Goal: Task Accomplishment & Management: Complete application form

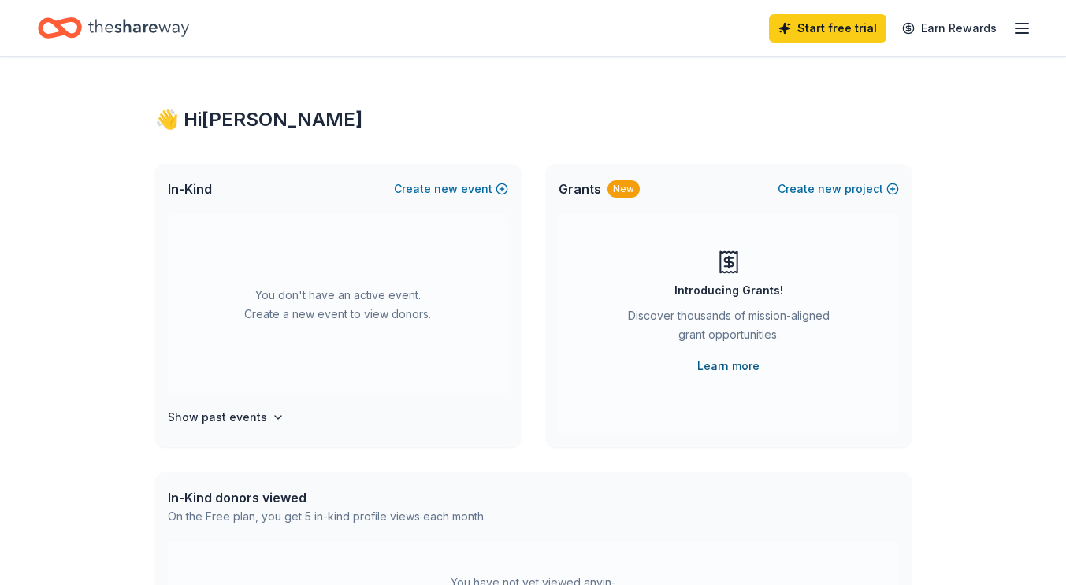
click at [732, 363] on link "Learn more" at bounding box center [728, 366] width 62 height 19
click at [230, 415] on h4 "Show past events" at bounding box center [217, 417] width 99 height 19
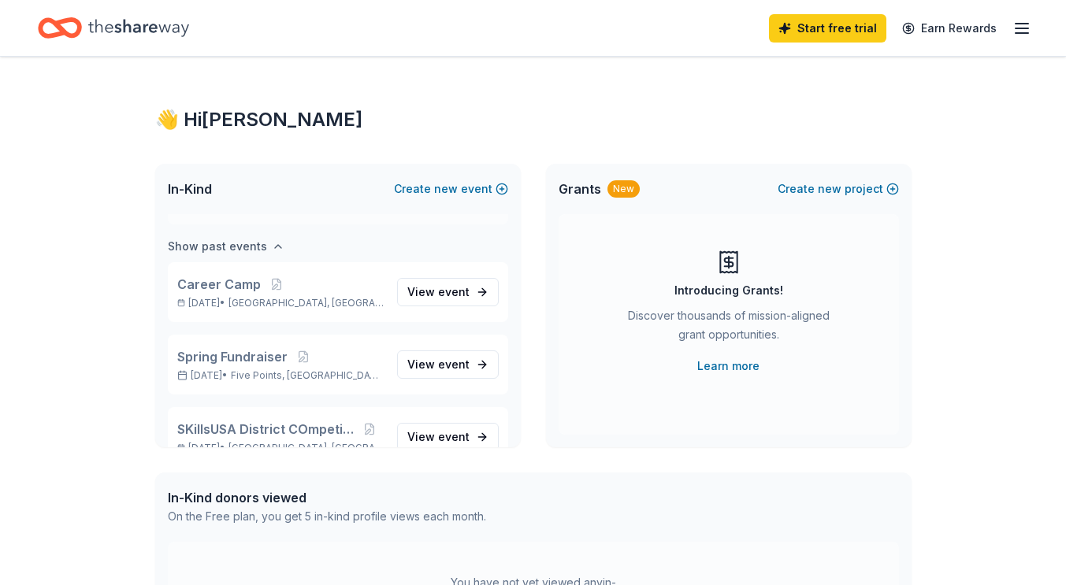
scroll to position [181, 0]
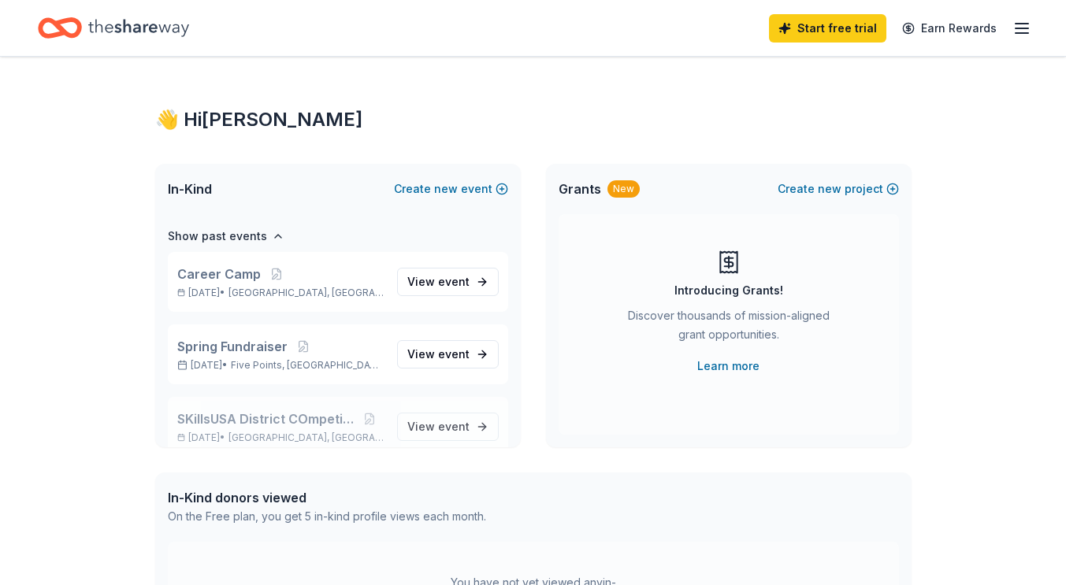
click at [296, 425] on span "SKillsUSA District COmpetition" at bounding box center [265, 419] width 177 height 19
click at [411, 427] on span "View event" at bounding box center [438, 426] width 62 height 19
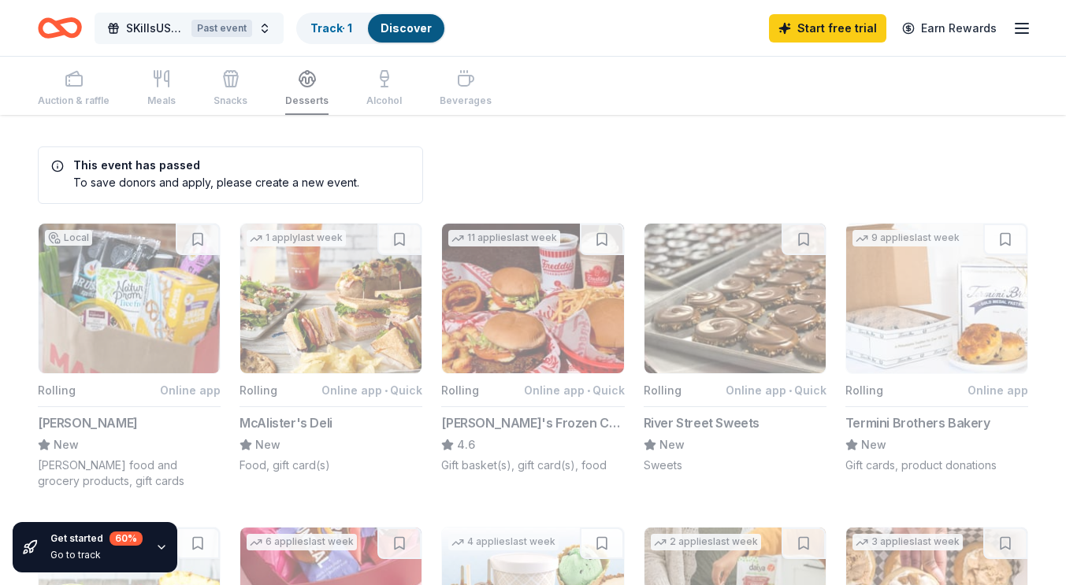
click at [232, 28] on div "Past event" at bounding box center [221, 28] width 61 height 17
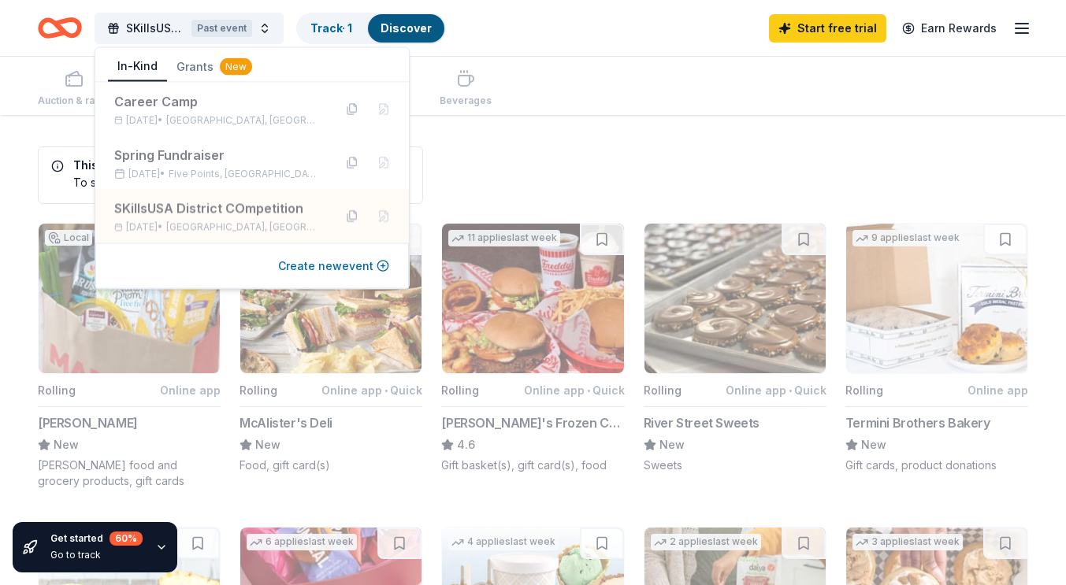
click at [337, 268] on button "Create new event" at bounding box center [333, 266] width 111 height 19
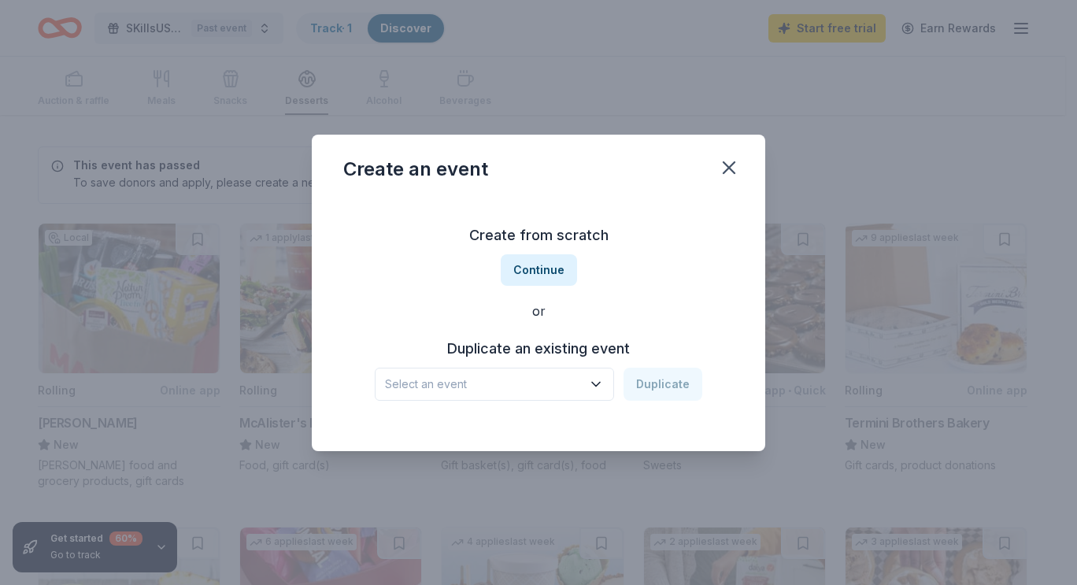
click at [599, 384] on icon "button" at bounding box center [596, 384] width 8 height 4
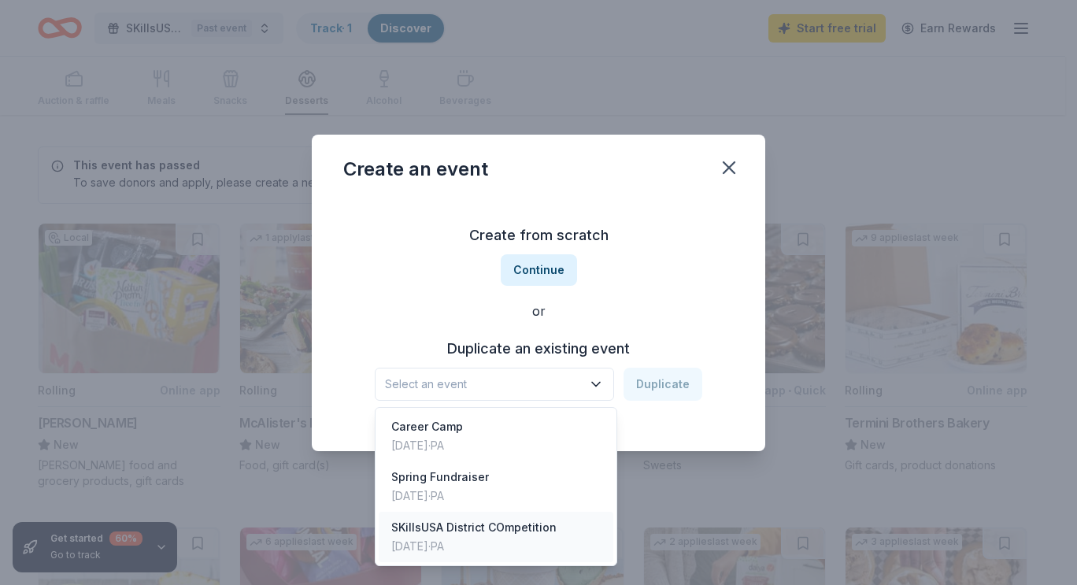
click at [466, 535] on div "SKillsUSA District COmpetition" at bounding box center [473, 527] width 165 height 19
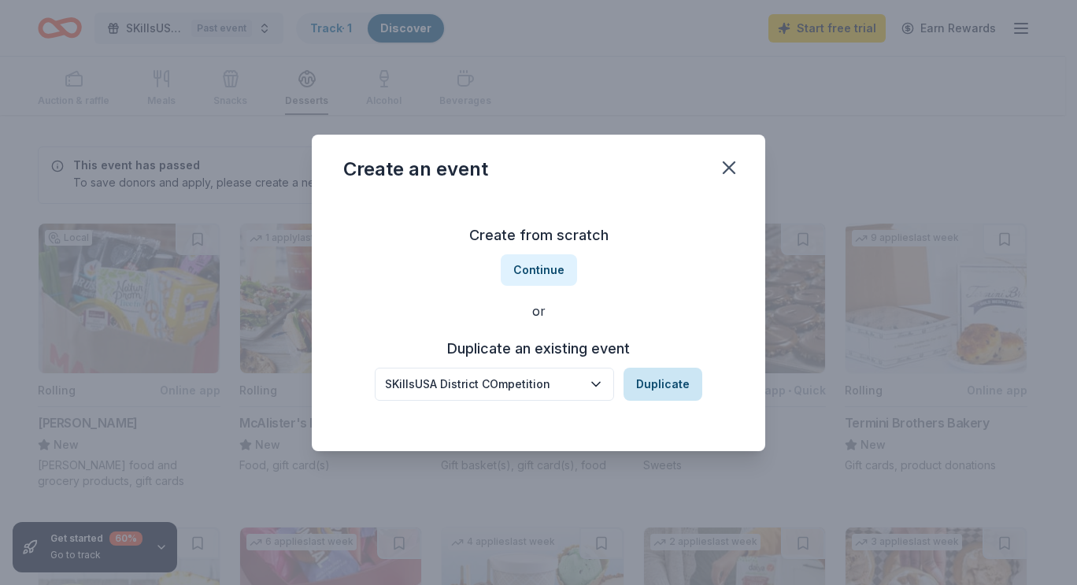
click at [663, 394] on button "Duplicate" at bounding box center [663, 384] width 79 height 33
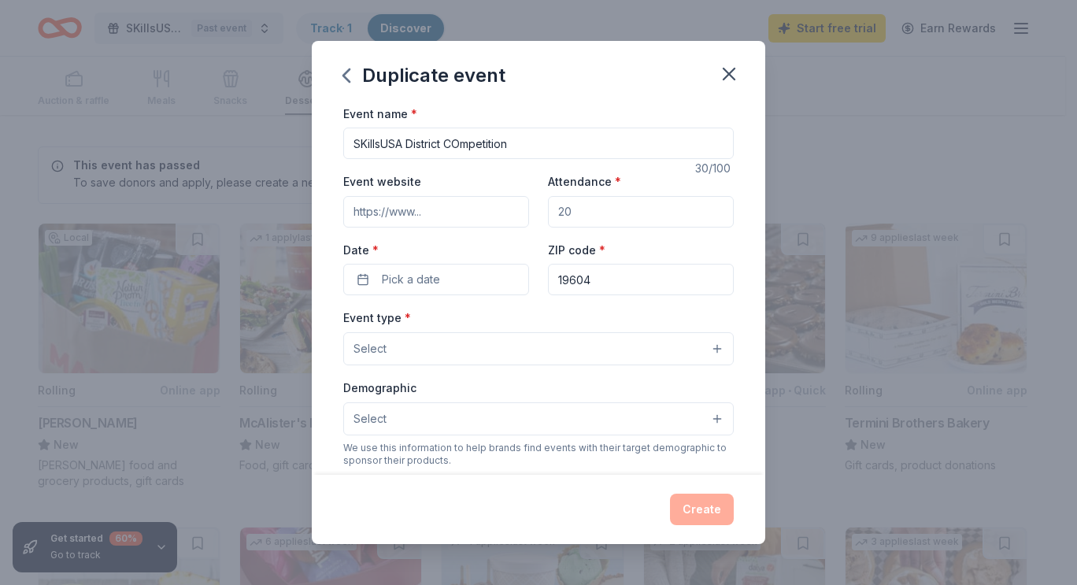
click at [589, 213] on input "Attendance *" at bounding box center [641, 212] width 186 height 32
click at [584, 211] on input "Attendance *" at bounding box center [641, 212] width 186 height 32
type input "400"
click at [429, 284] on span "Pick a date" at bounding box center [411, 279] width 58 height 19
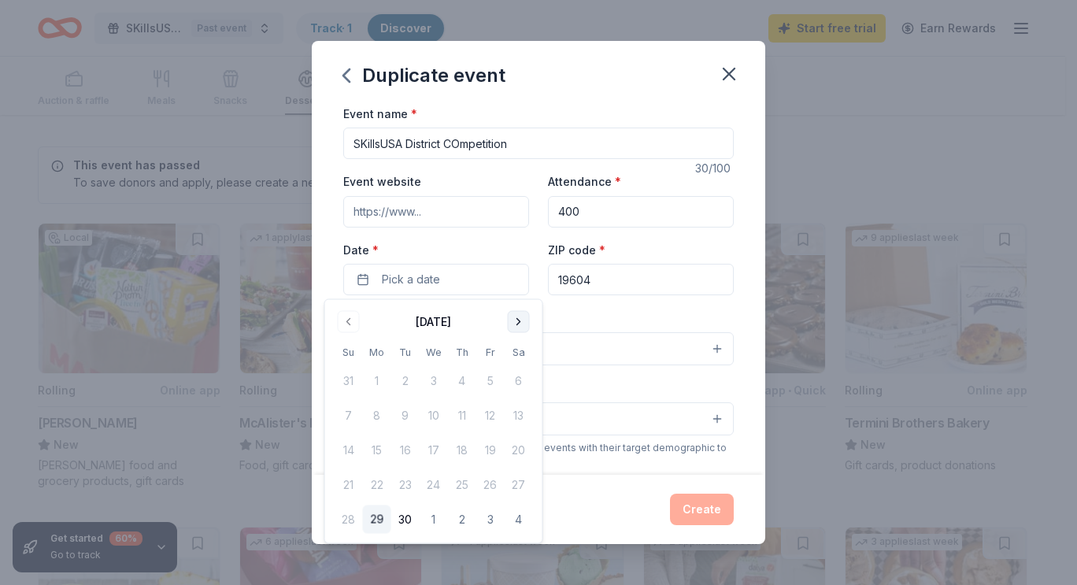
click at [515, 326] on button "Go to next month" at bounding box center [519, 322] width 22 height 22
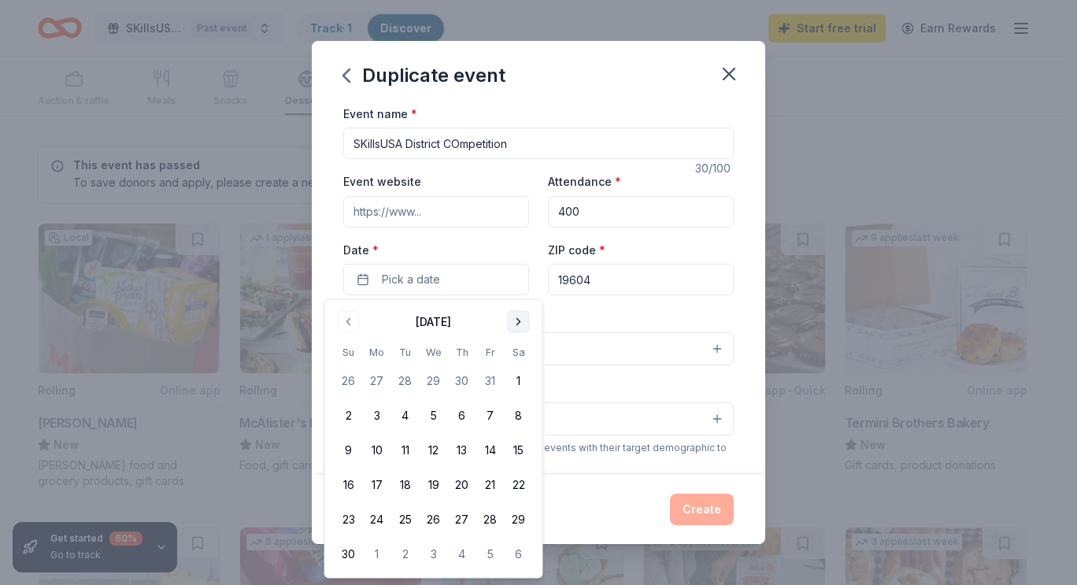
click at [515, 326] on button "Go to next month" at bounding box center [519, 322] width 22 height 22
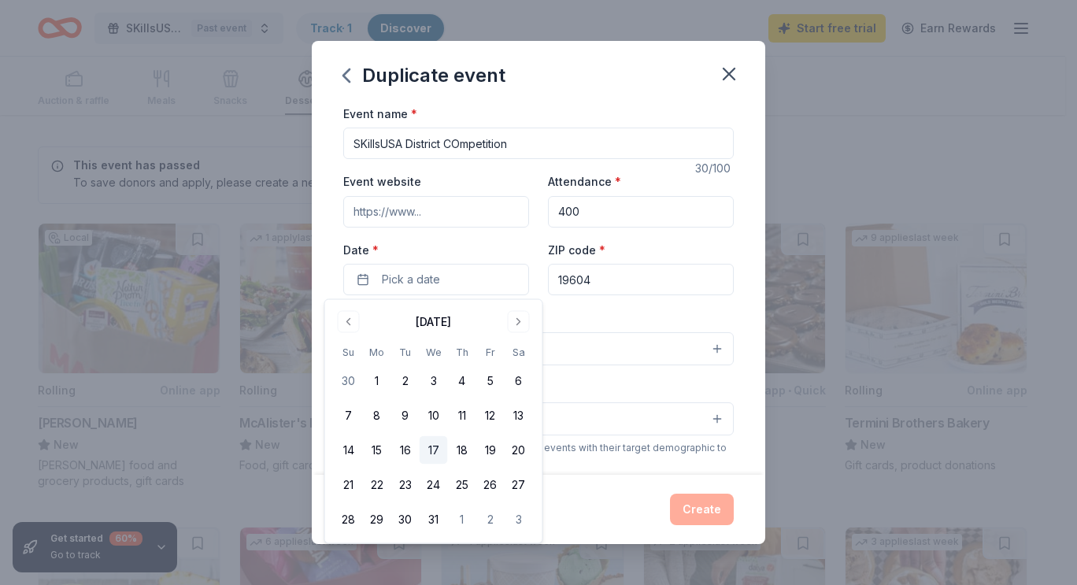
click at [434, 448] on button "17" at bounding box center [434, 450] width 28 height 28
click at [656, 288] on input "19604" at bounding box center [641, 280] width 186 height 32
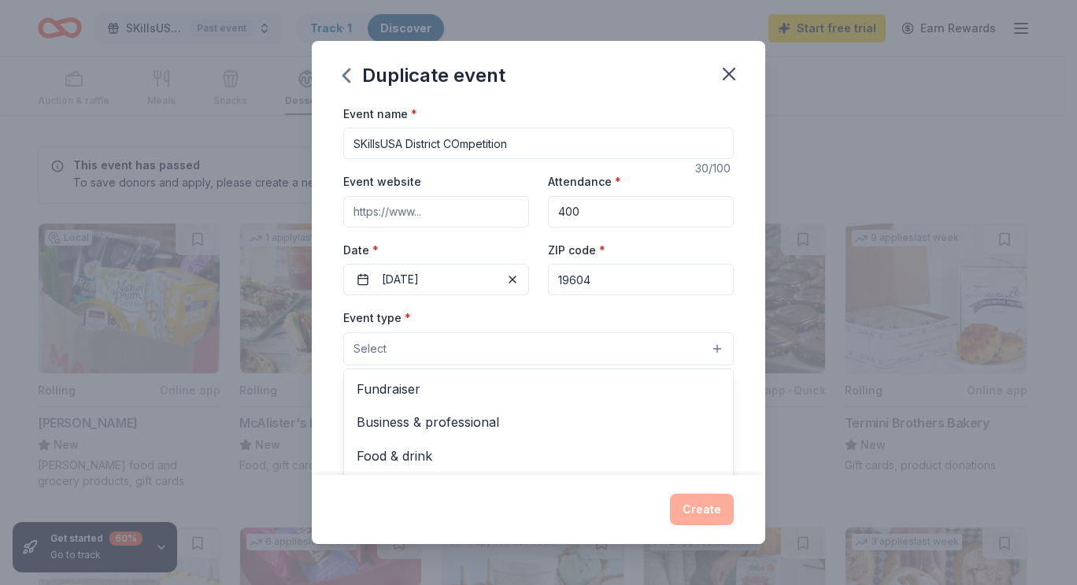
click at [422, 354] on button "Select" at bounding box center [538, 348] width 391 height 33
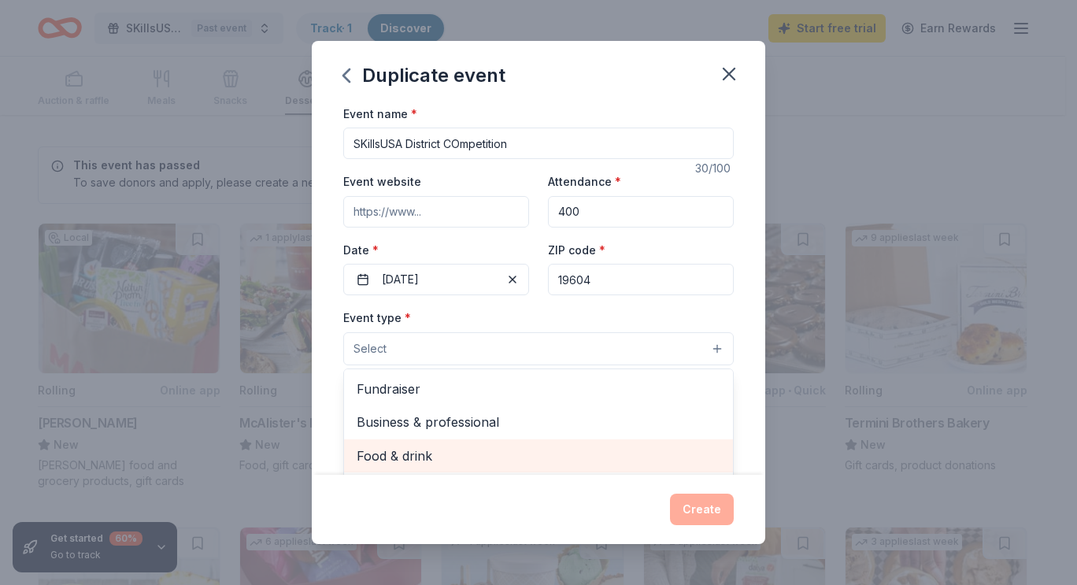
click at [406, 454] on span "Food & drink" at bounding box center [539, 456] width 364 height 20
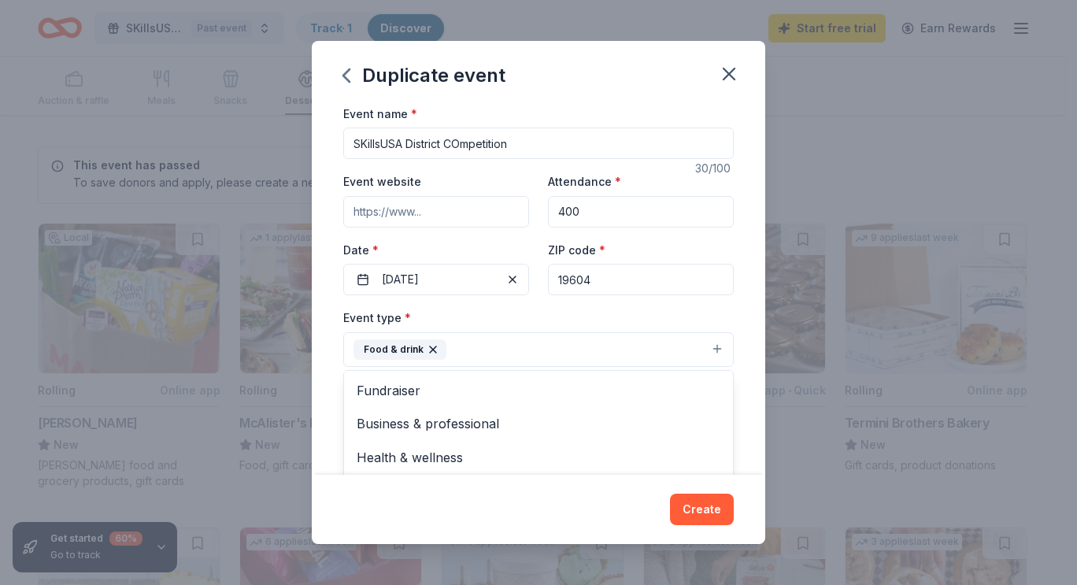
click at [703, 513] on div "Duplicate event Event name * SKillsUSA District COmpetition 30 /100 Event websi…" at bounding box center [539, 293] width 454 height 504
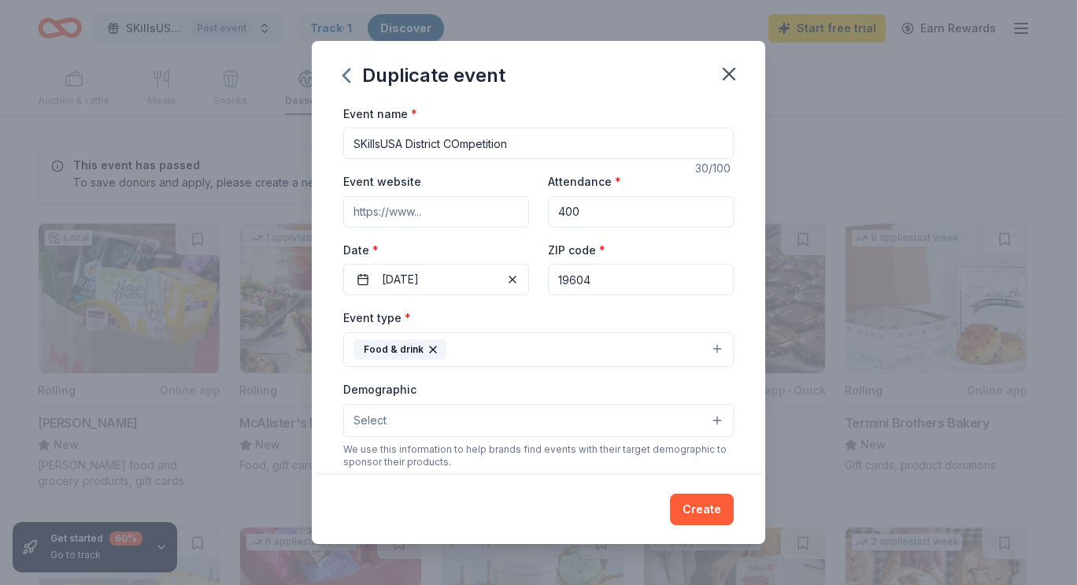
click at [709, 415] on button "Select" at bounding box center [538, 420] width 391 height 33
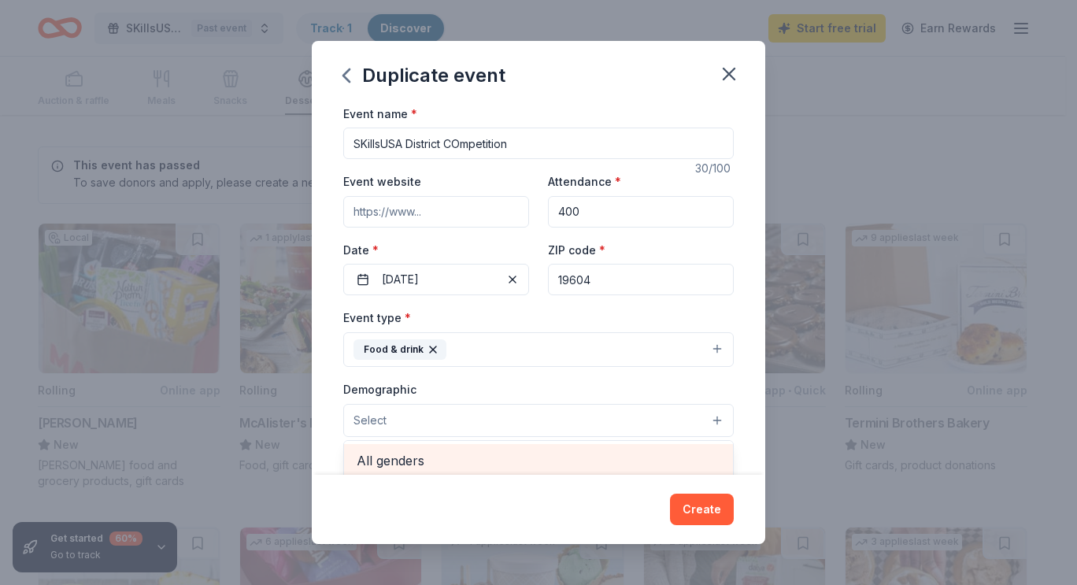
click at [395, 461] on span "All genders" at bounding box center [539, 460] width 364 height 20
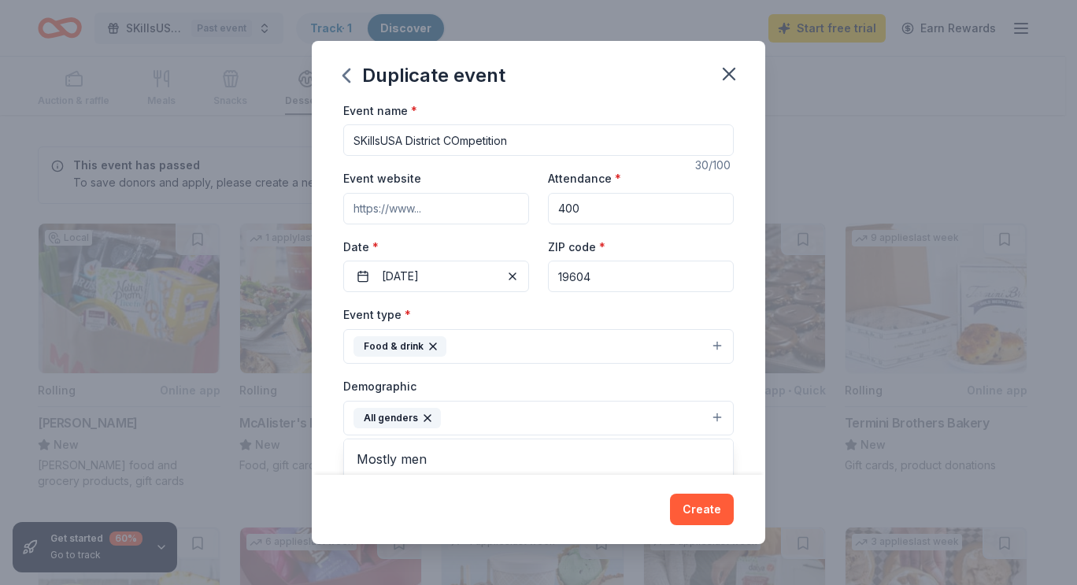
click at [701, 506] on div "Duplicate event Event name * SKillsUSA District COmpetition 30 /100 Event websi…" at bounding box center [539, 293] width 454 height 504
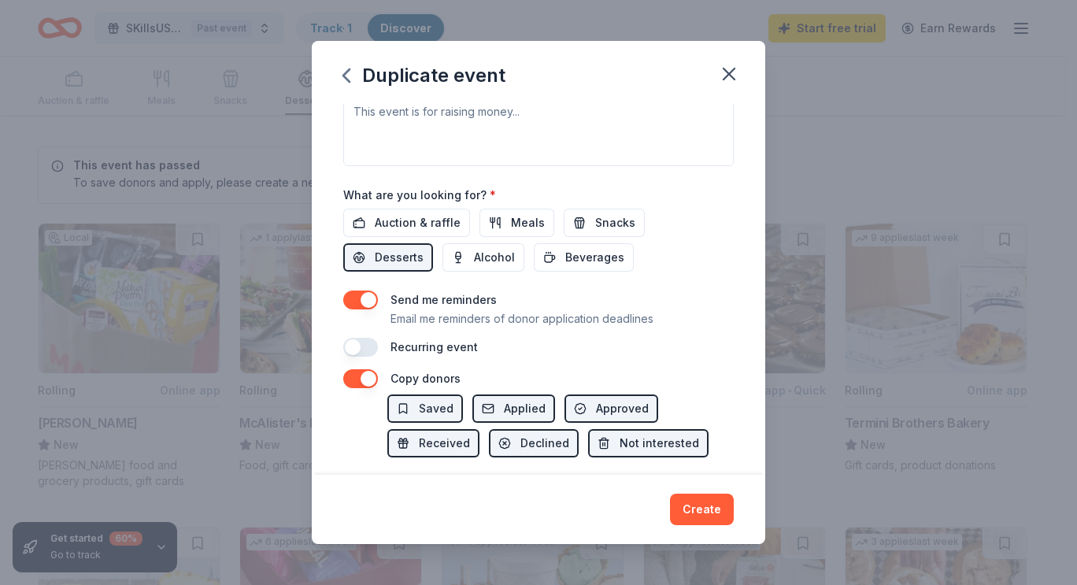
scroll to position [480, 0]
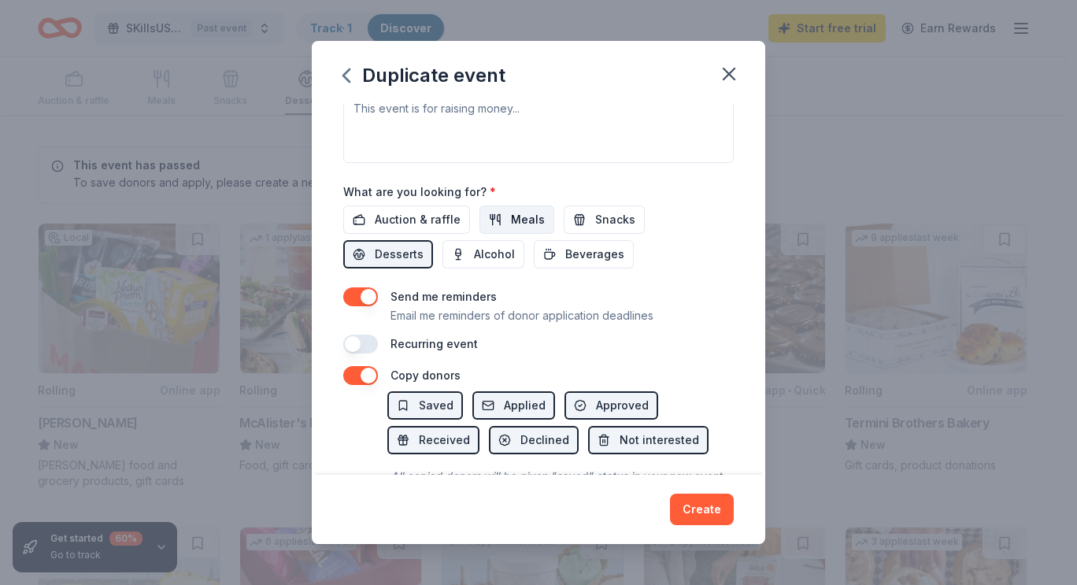
click at [506, 217] on button "Meals" at bounding box center [517, 220] width 75 height 28
click at [597, 212] on span "Snacks" at bounding box center [615, 219] width 40 height 19
click at [358, 247] on button "Desserts" at bounding box center [388, 254] width 90 height 28
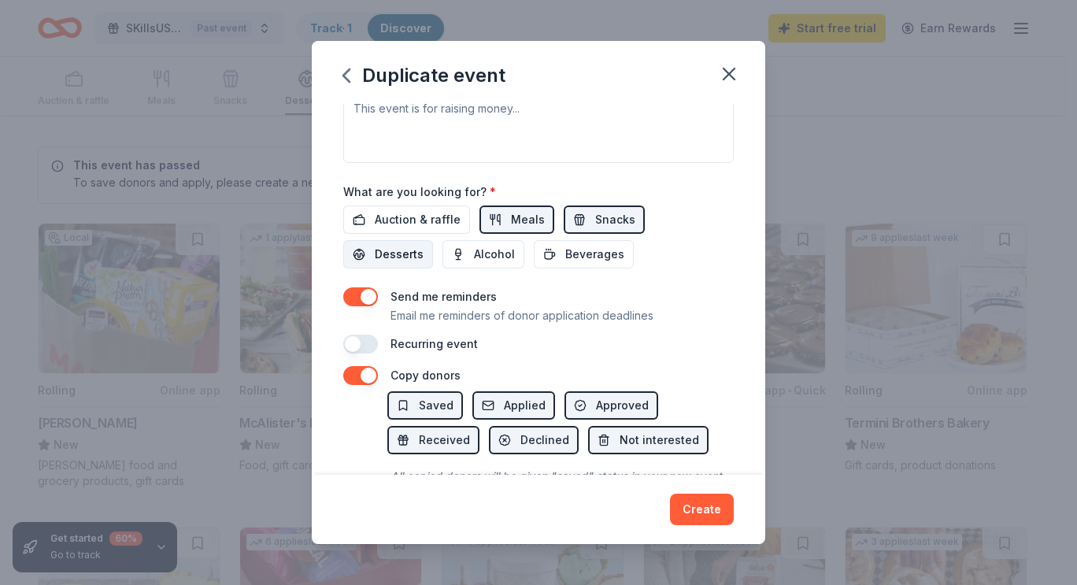
click at [395, 252] on span "Desserts" at bounding box center [399, 254] width 49 height 19
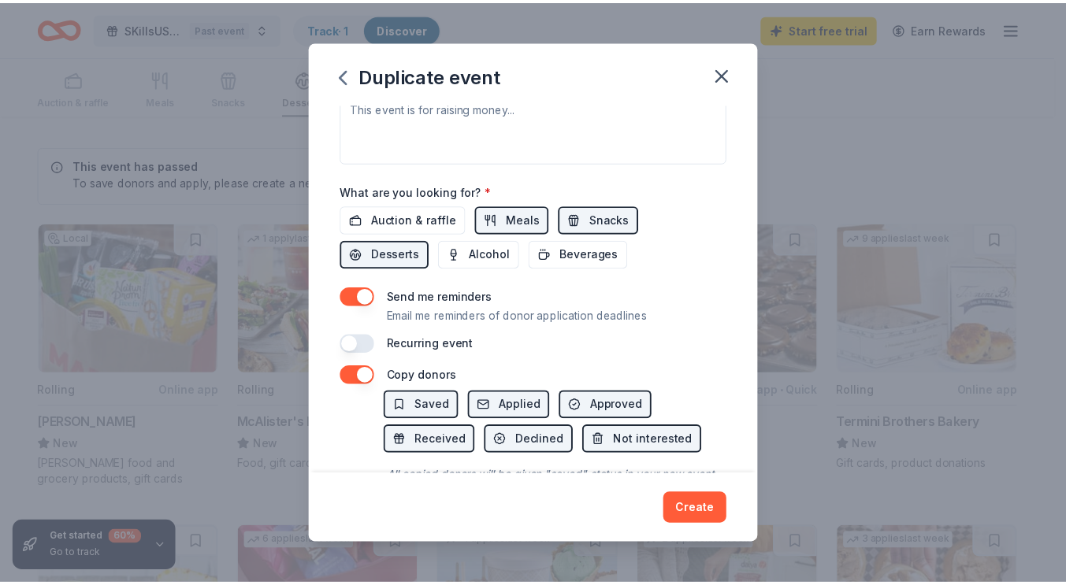
scroll to position [558, 0]
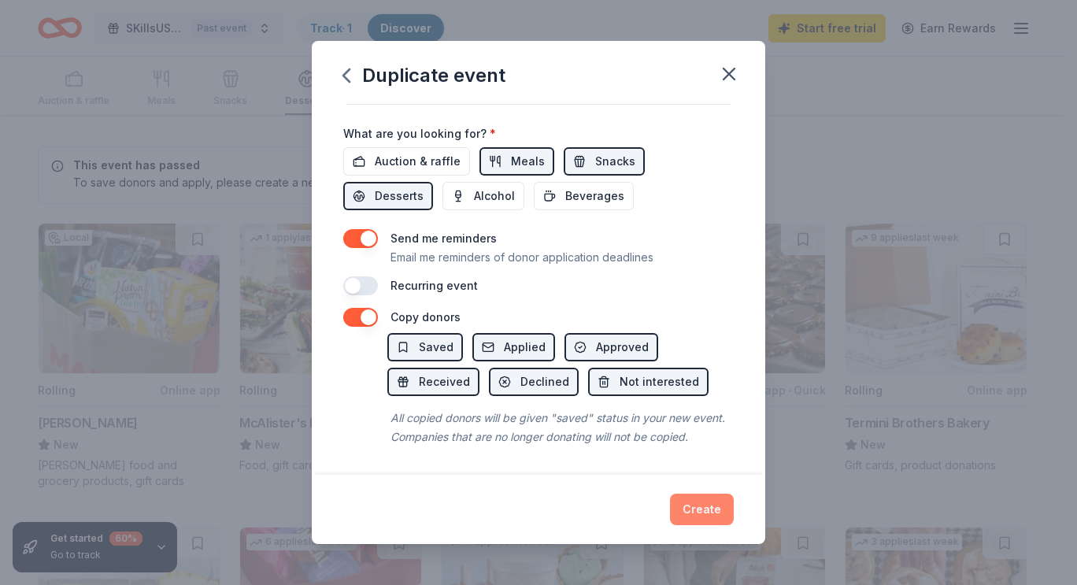
click at [711, 509] on button "Create" at bounding box center [702, 510] width 64 height 32
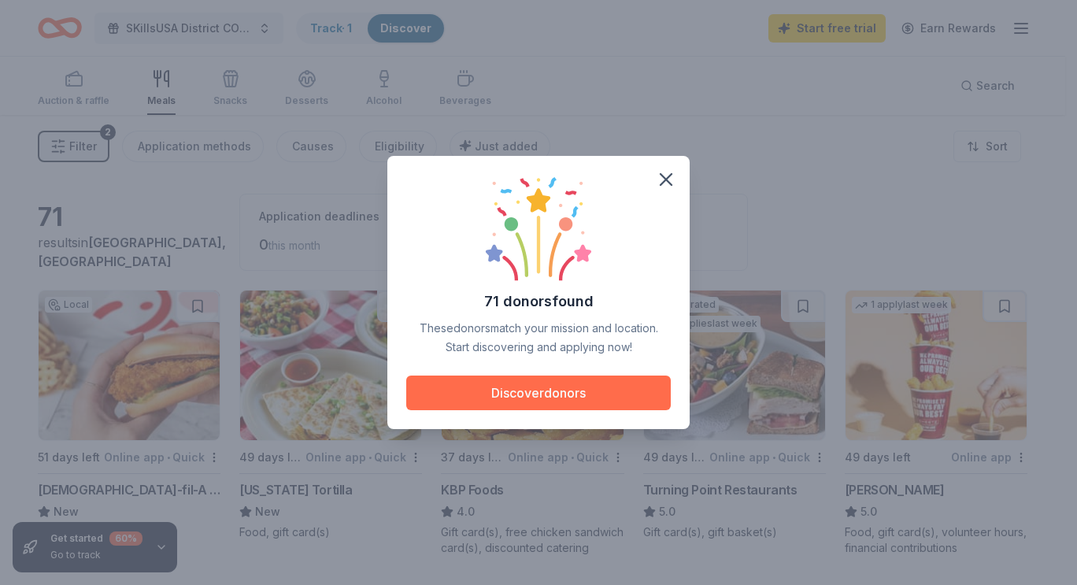
click at [572, 395] on button "Discover donors" at bounding box center [538, 393] width 265 height 35
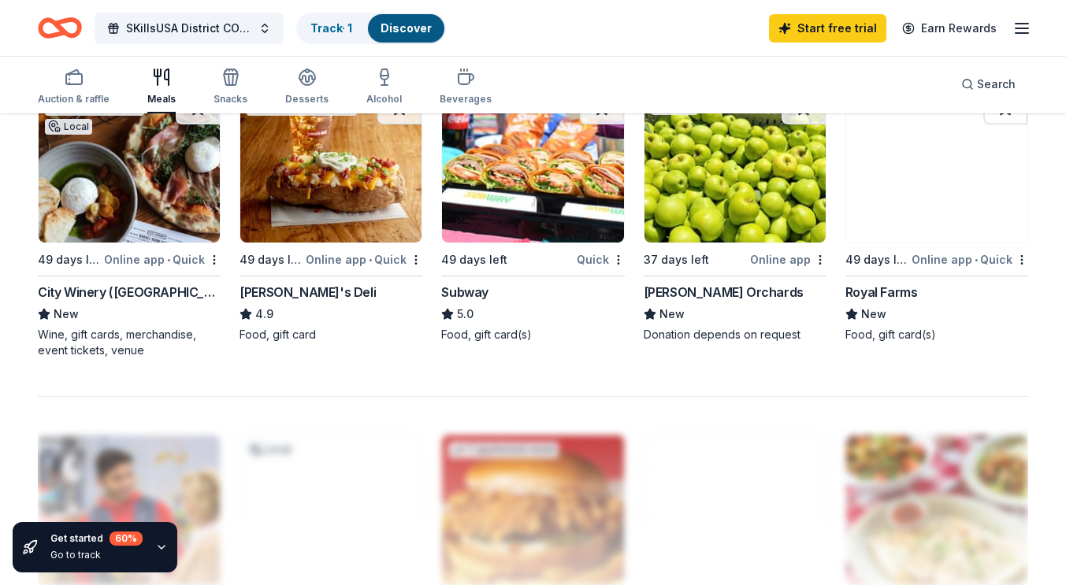
scroll to position [1099, 0]
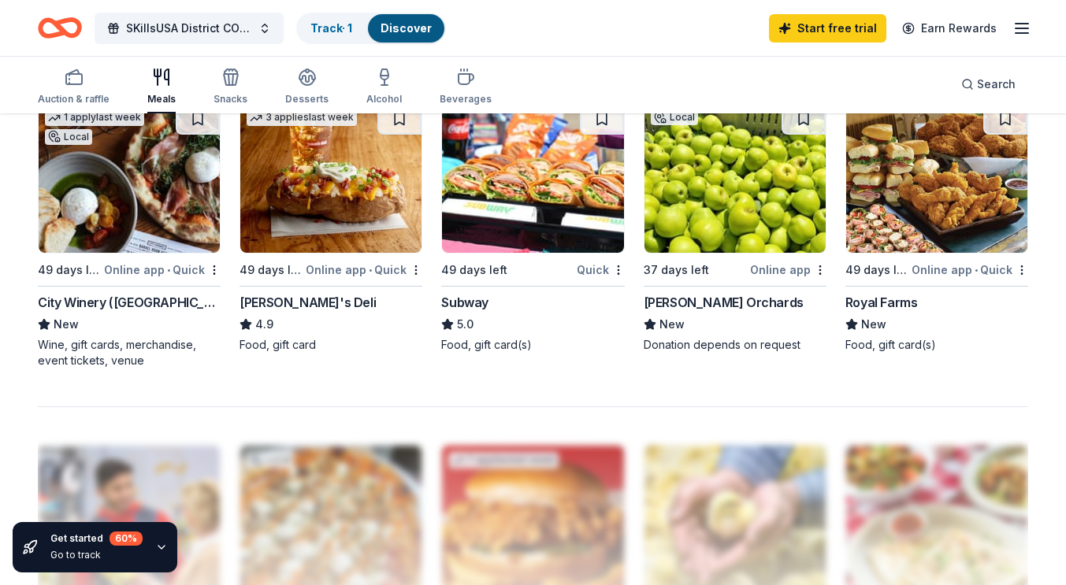
click at [546, 206] on img at bounding box center [532, 178] width 181 height 150
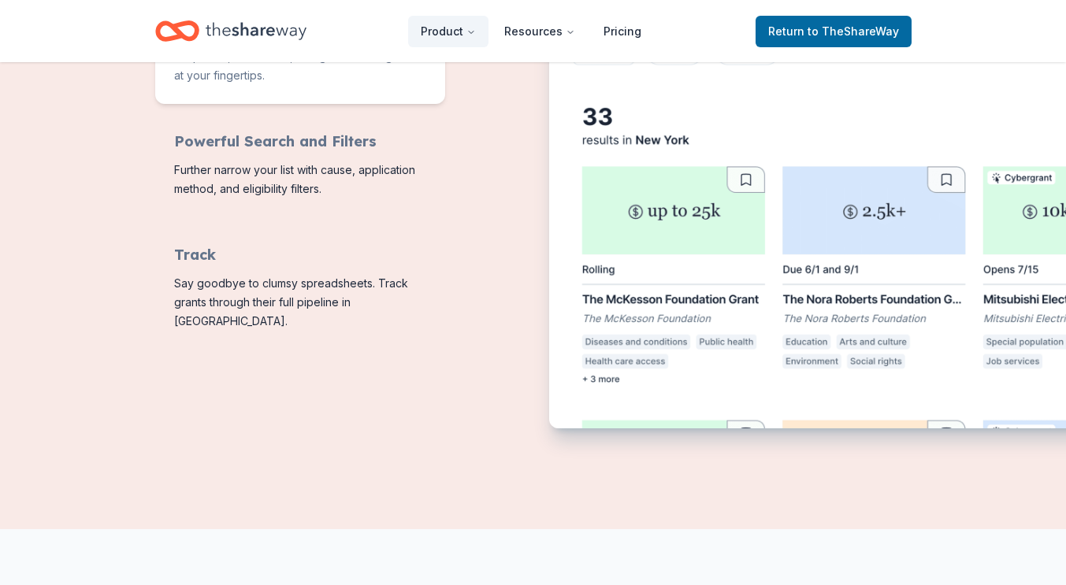
scroll to position [764, 0]
click at [603, 382] on img "Features for running your books" at bounding box center [895, 179] width 693 height 510
click at [694, 239] on img "Features for running your books" at bounding box center [895, 179] width 693 height 510
click at [884, 206] on img "Features for running your books" at bounding box center [895, 179] width 693 height 510
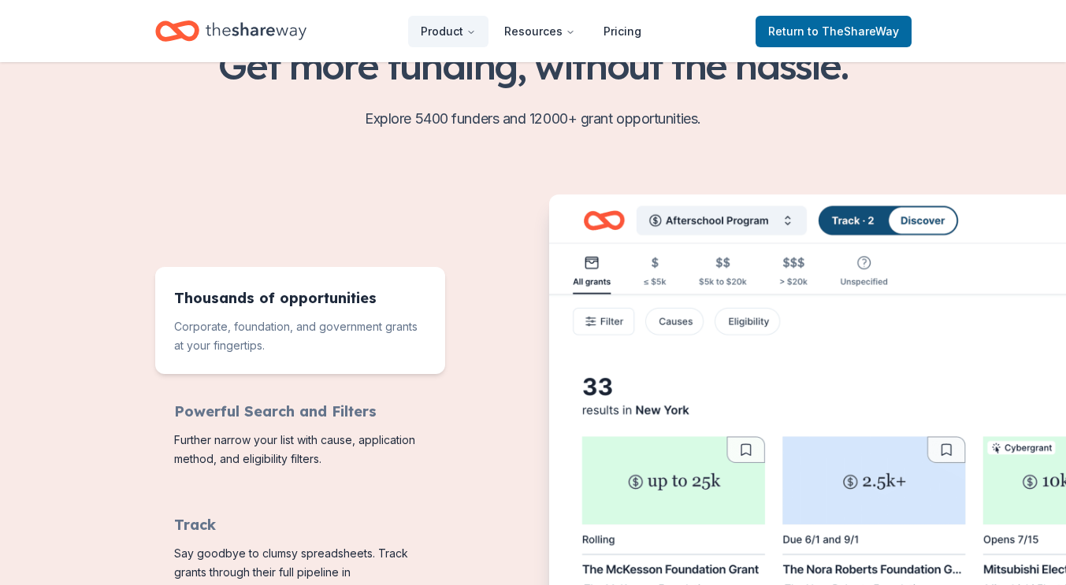
scroll to position [495, 0]
click at [654, 474] on img "Features for running your books" at bounding box center [895, 449] width 693 height 510
click at [671, 513] on img "Features for running your books" at bounding box center [895, 449] width 693 height 510
click at [786, 216] on img "Features for running your books" at bounding box center [895, 449] width 693 height 510
click at [688, 214] on img "Features for running your books" at bounding box center [895, 449] width 693 height 510
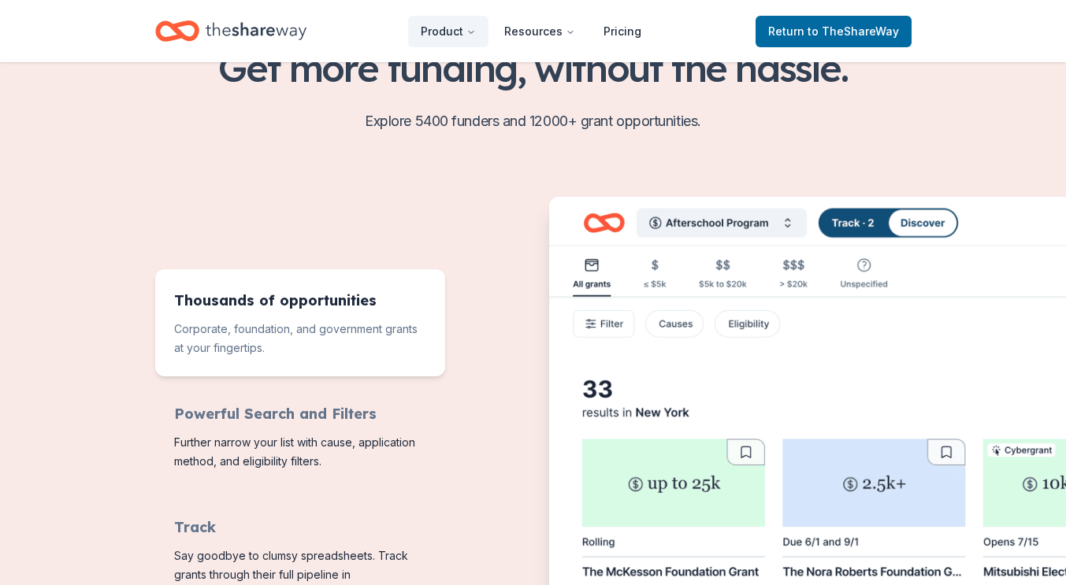
scroll to position [481, 0]
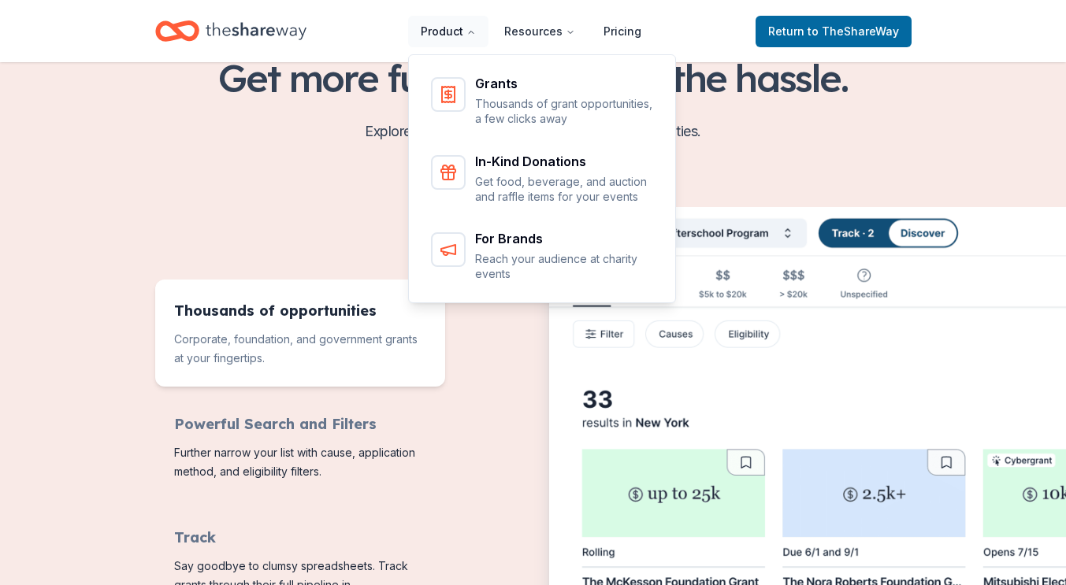
click at [440, 40] on button "Product" at bounding box center [448, 32] width 80 height 32
click at [450, 39] on button "Product" at bounding box center [448, 32] width 80 height 32
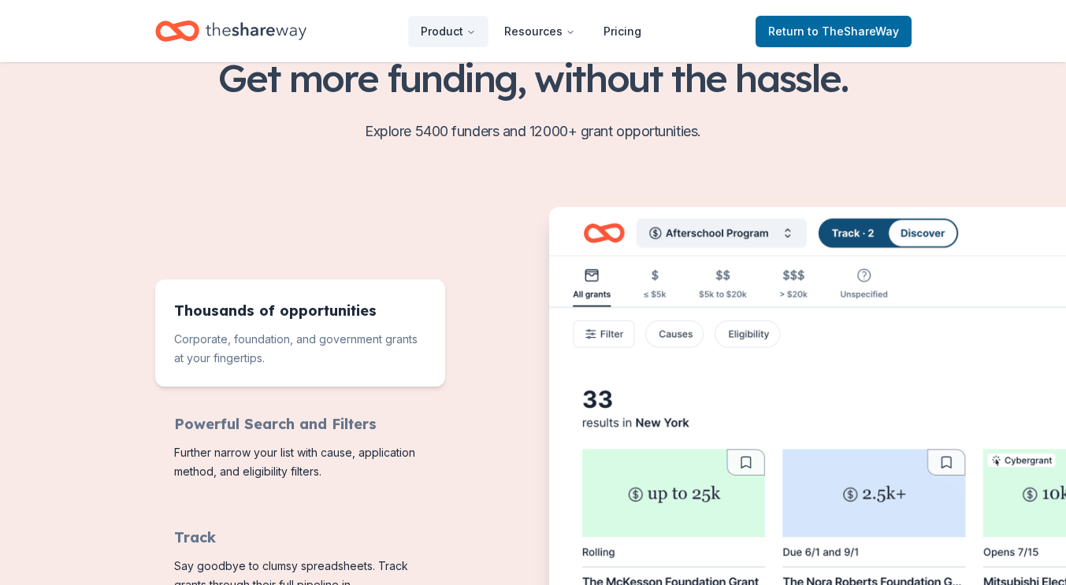
click at [596, 283] on img "Features for running your books" at bounding box center [895, 462] width 693 height 510
click at [658, 487] on img "Features for running your books" at bounding box center [895, 462] width 693 height 510
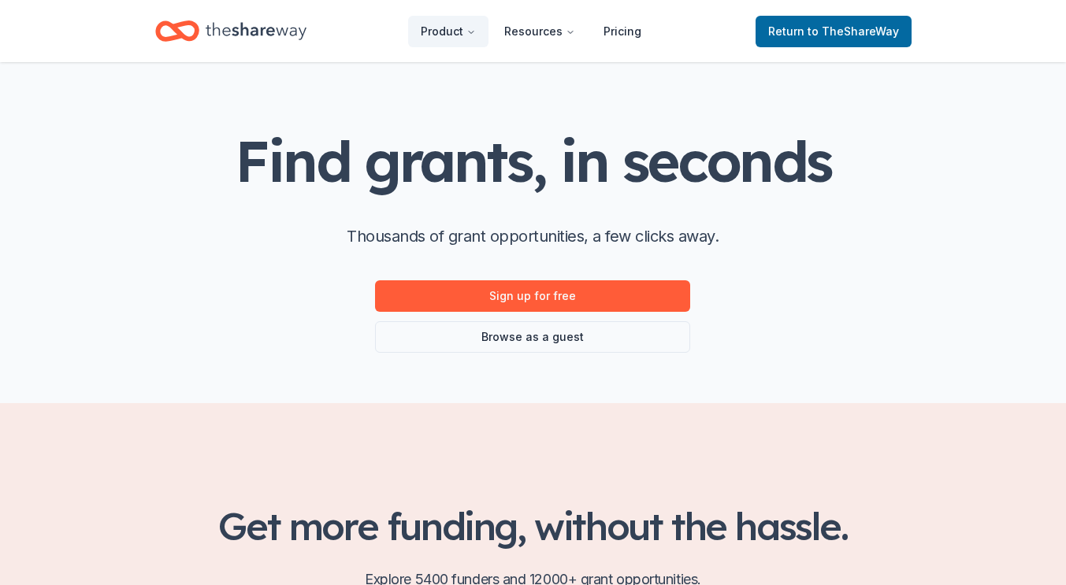
scroll to position [0, 0]
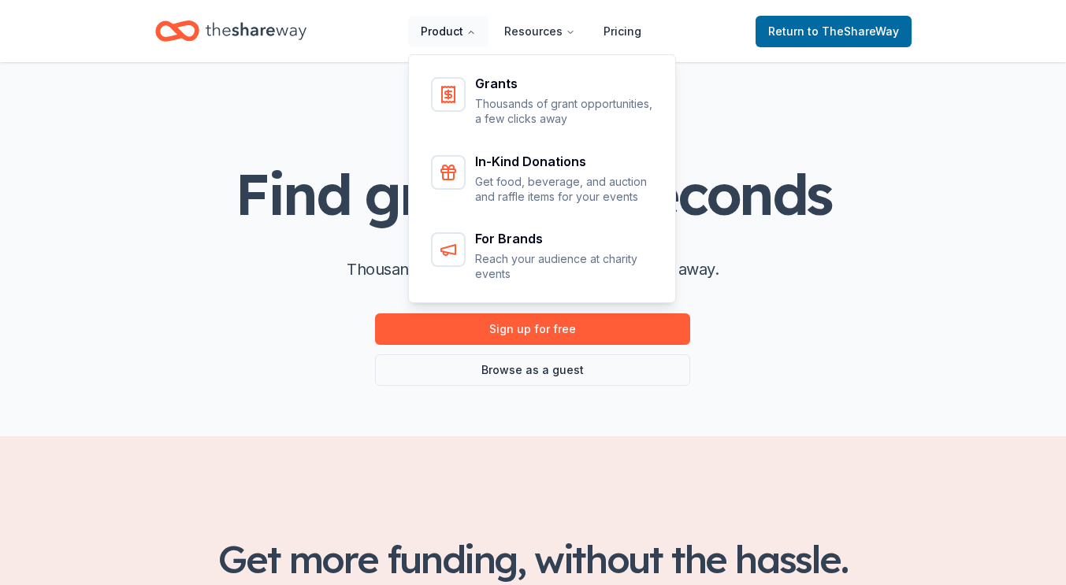
click at [454, 34] on button "Product" at bounding box center [448, 32] width 80 height 32
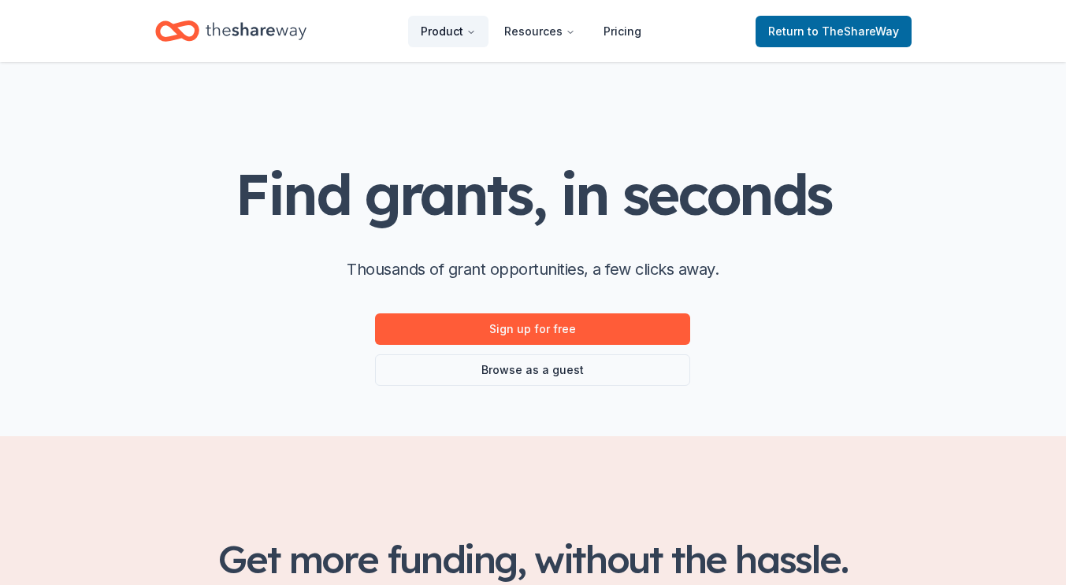
click at [454, 34] on button "Product" at bounding box center [448, 32] width 80 height 32
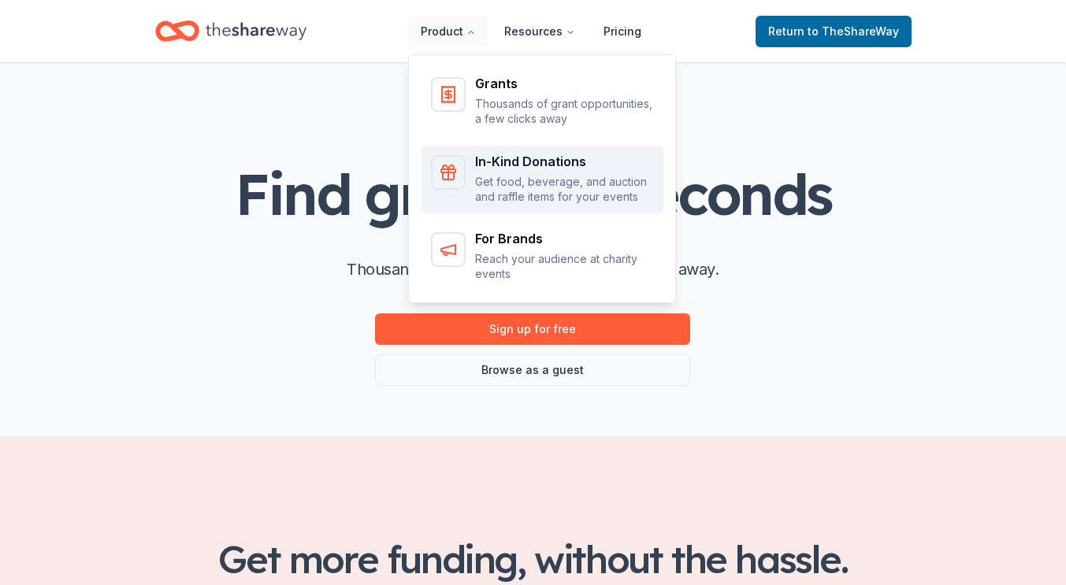
click at [522, 162] on div "In-Kind Donations" at bounding box center [565, 161] width 180 height 13
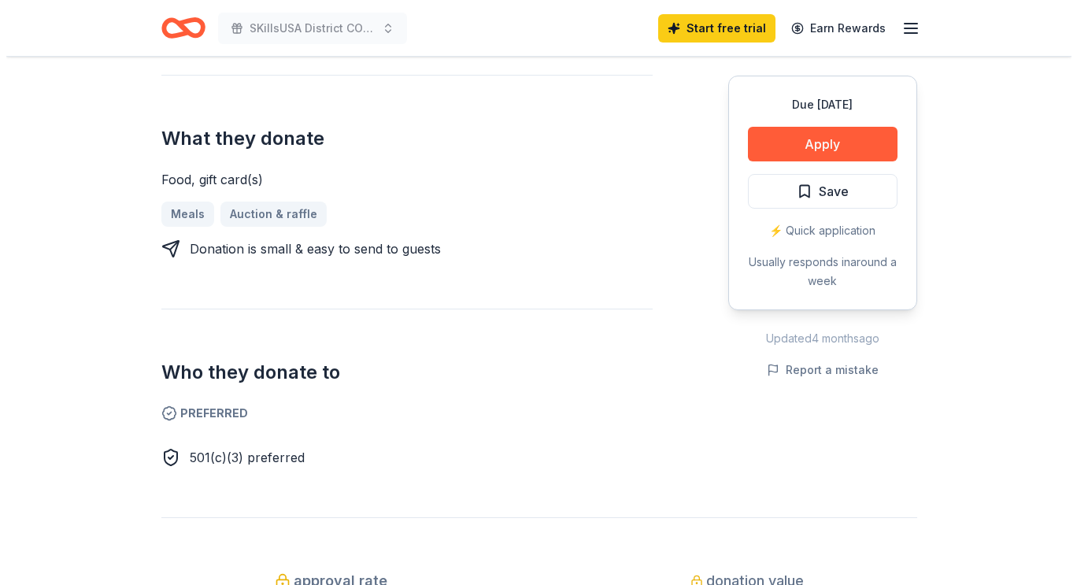
scroll to position [575, 0]
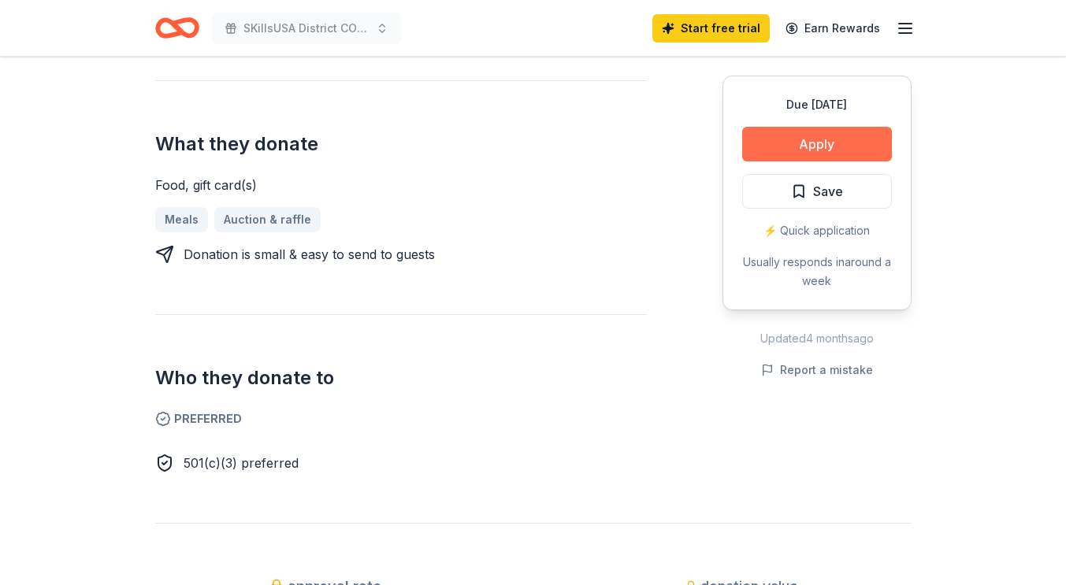
click at [806, 150] on button "Apply" at bounding box center [817, 144] width 150 height 35
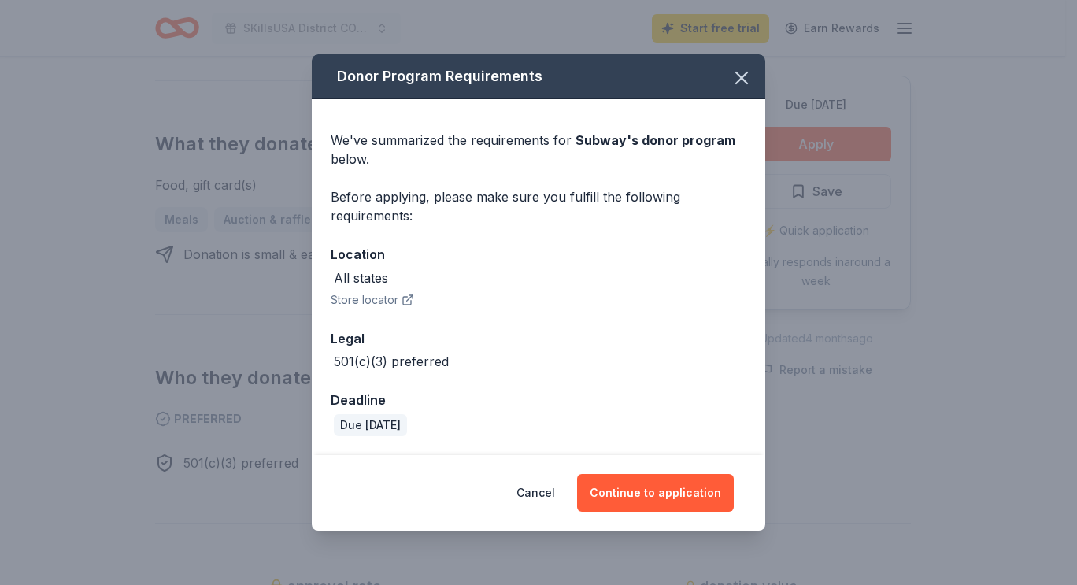
click at [372, 302] on button "Store locator" at bounding box center [372, 300] width 83 height 19
click at [403, 299] on icon "button" at bounding box center [408, 300] width 13 height 13
click at [358, 295] on button "Store locator" at bounding box center [372, 300] width 83 height 19
click at [673, 489] on button "Continue to application" at bounding box center [655, 493] width 157 height 38
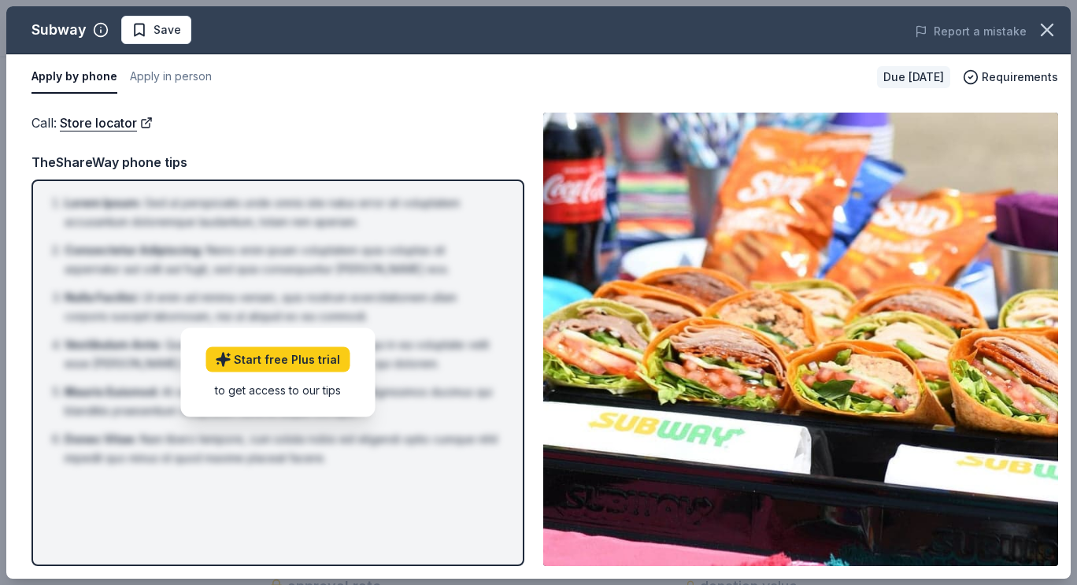
click at [238, 141] on div "Call : Store locator TheShareWay phone tips Lorem Ipsum : Sed ut perspiciatis u…" at bounding box center [278, 340] width 493 height 454
click at [1015, 76] on span "Requirements" at bounding box center [1020, 77] width 76 height 19
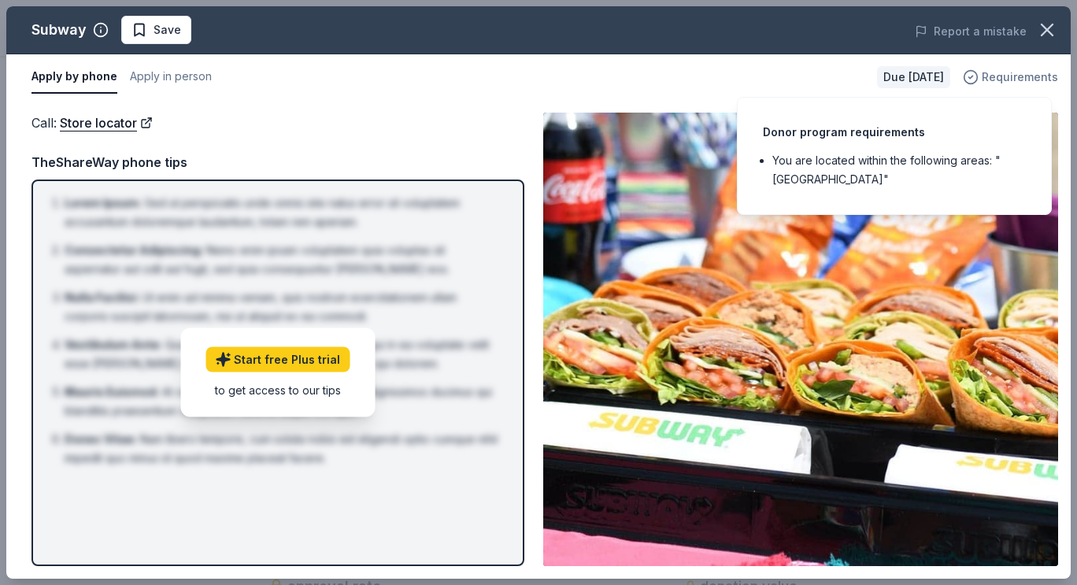
click at [1015, 76] on span "Requirements" at bounding box center [1020, 77] width 76 height 19
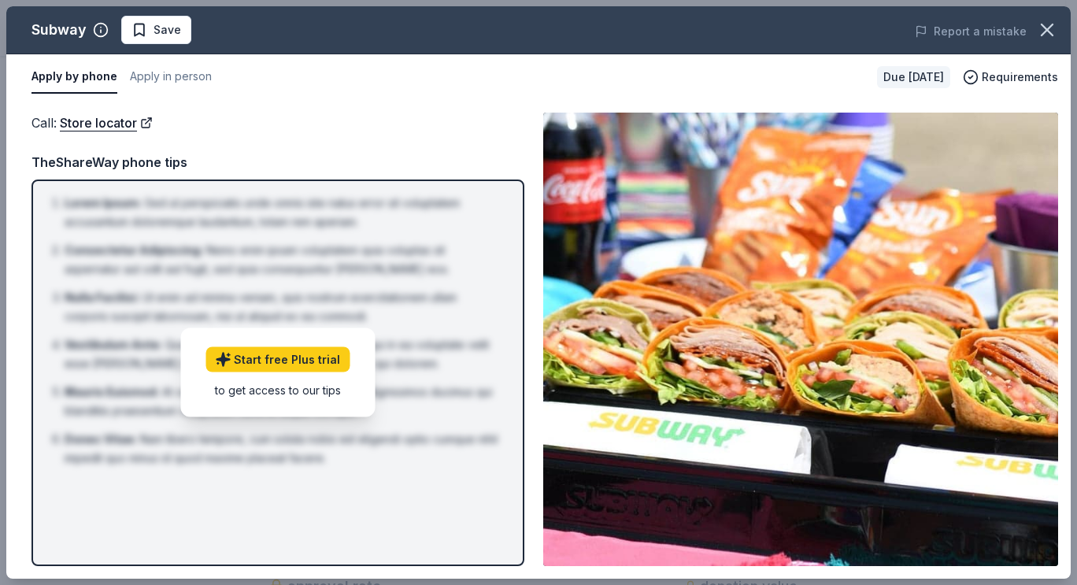
click at [347, 117] on div "Call : Store locator" at bounding box center [278, 123] width 493 height 20
click at [113, 119] on link "Store locator" at bounding box center [106, 123] width 93 height 20
click at [298, 354] on link "Start free Plus trial" at bounding box center [278, 359] width 144 height 25
click at [165, 76] on button "Apply in person" at bounding box center [171, 77] width 82 height 33
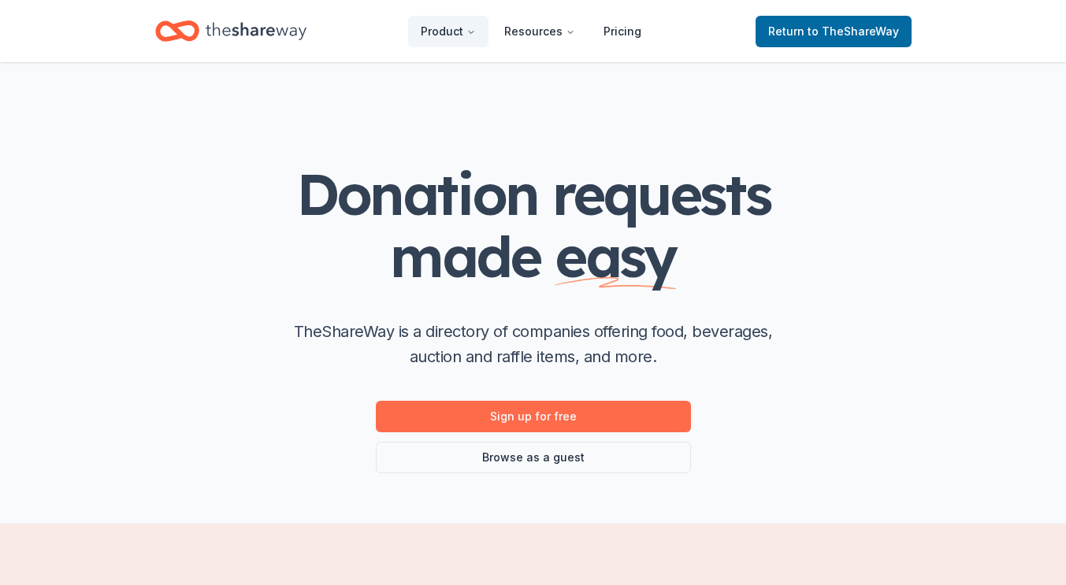
click at [571, 410] on link "Sign up for free" at bounding box center [533, 417] width 315 height 32
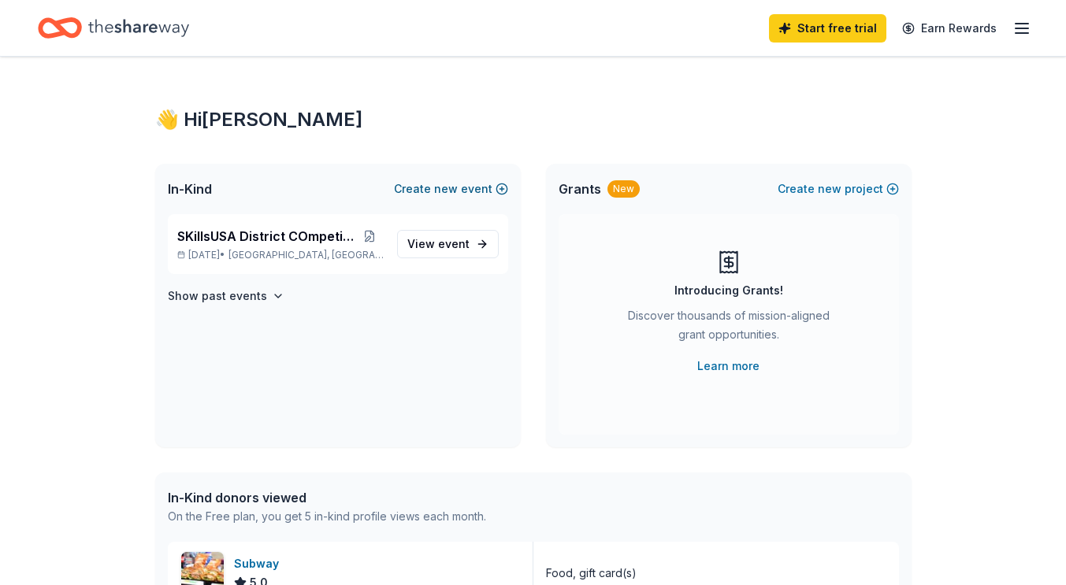
click at [436, 191] on button "Create new event" at bounding box center [451, 189] width 114 height 19
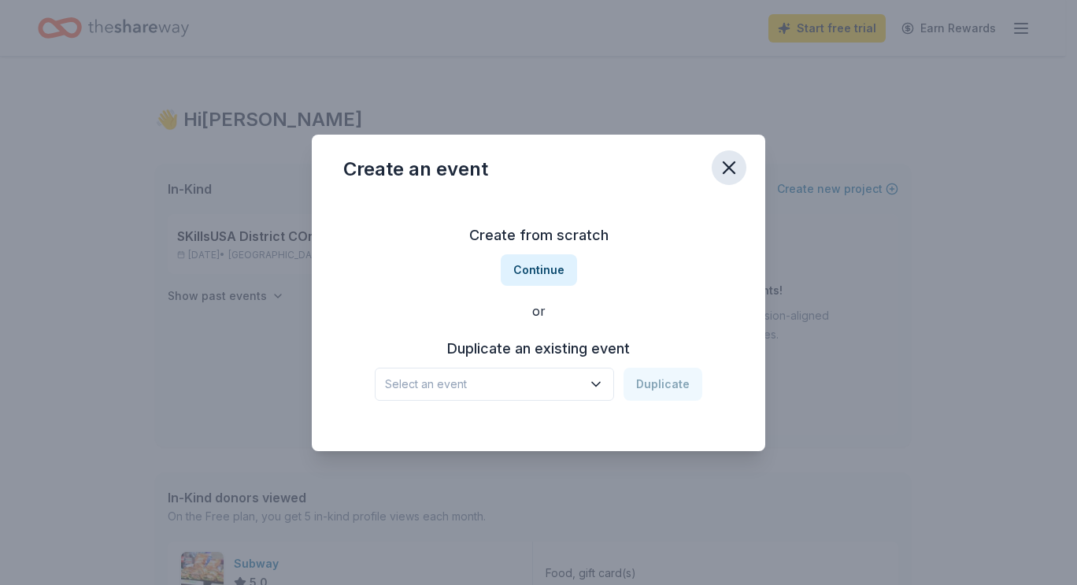
click at [721, 169] on icon "button" at bounding box center [729, 168] width 22 height 22
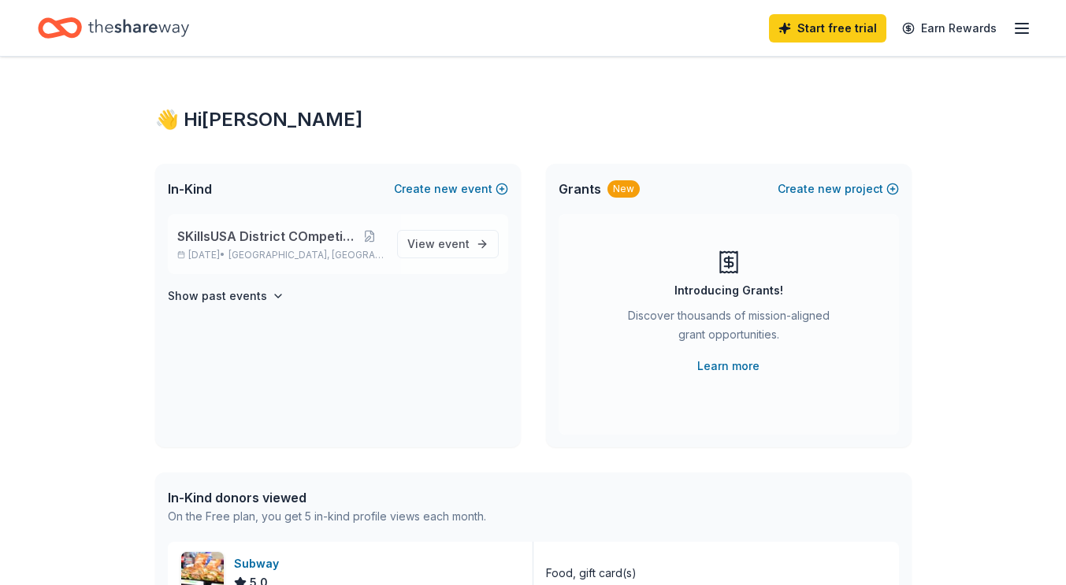
click at [204, 246] on div "SKillsUSA District COmpetition Dec 17, 2025 • Reading, PA" at bounding box center [280, 244] width 207 height 35
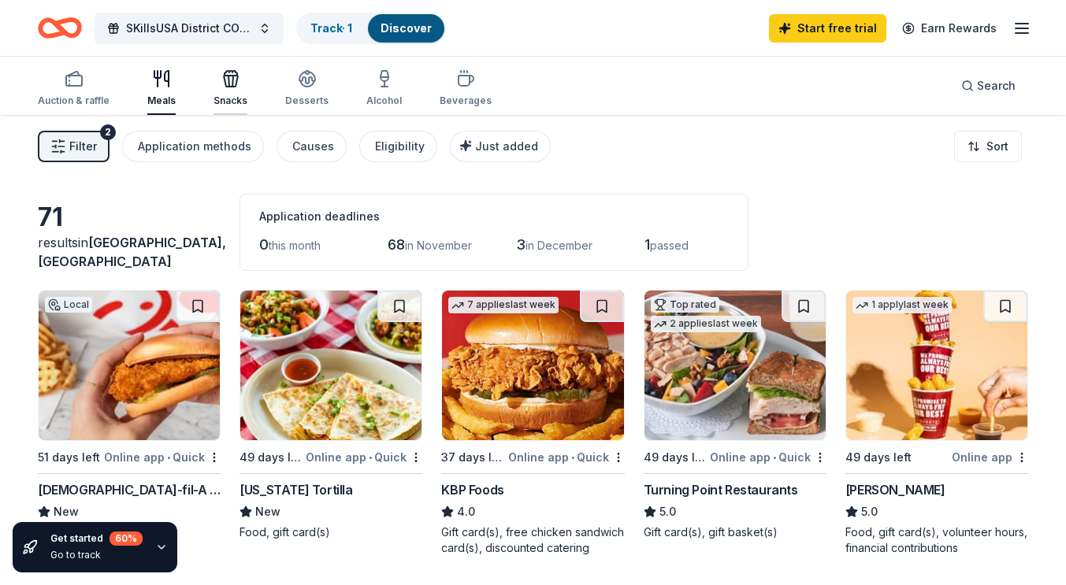
click at [228, 78] on icon "button" at bounding box center [230, 78] width 19 height 19
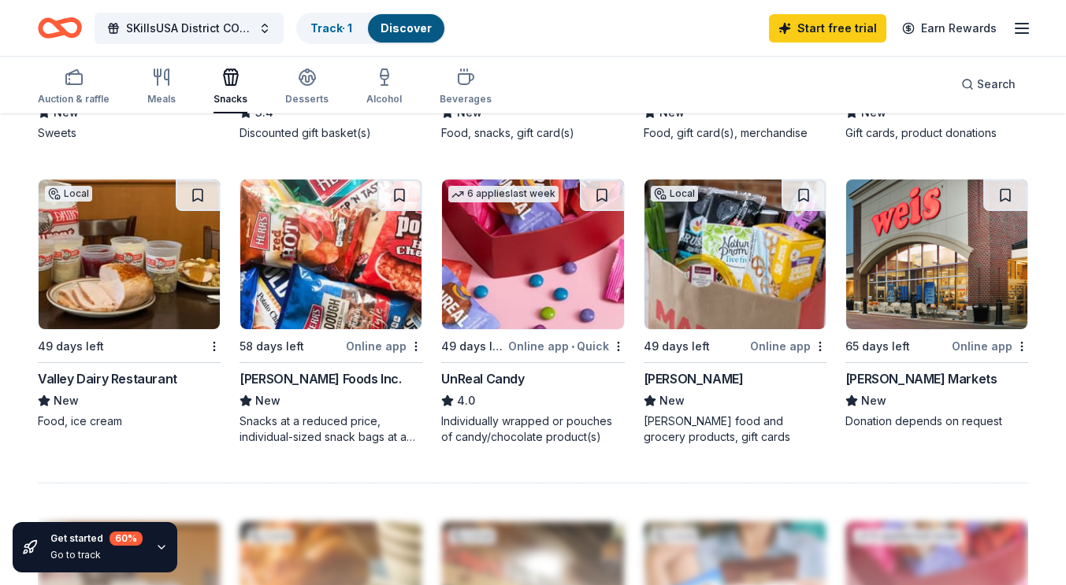
scroll to position [991, 0]
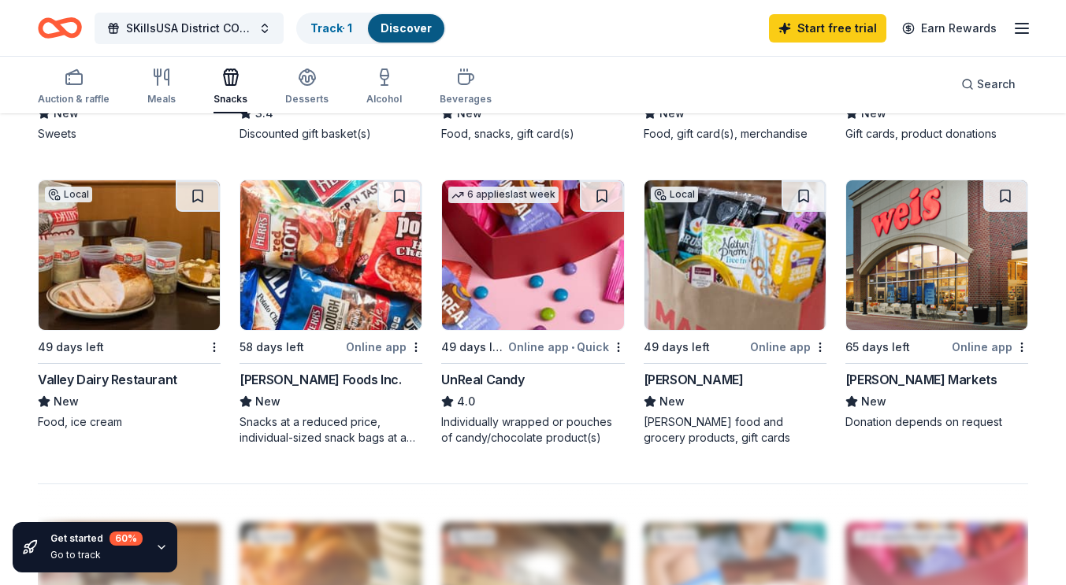
click at [284, 386] on div "[PERSON_NAME] Foods Inc." at bounding box center [319, 379] width 161 height 19
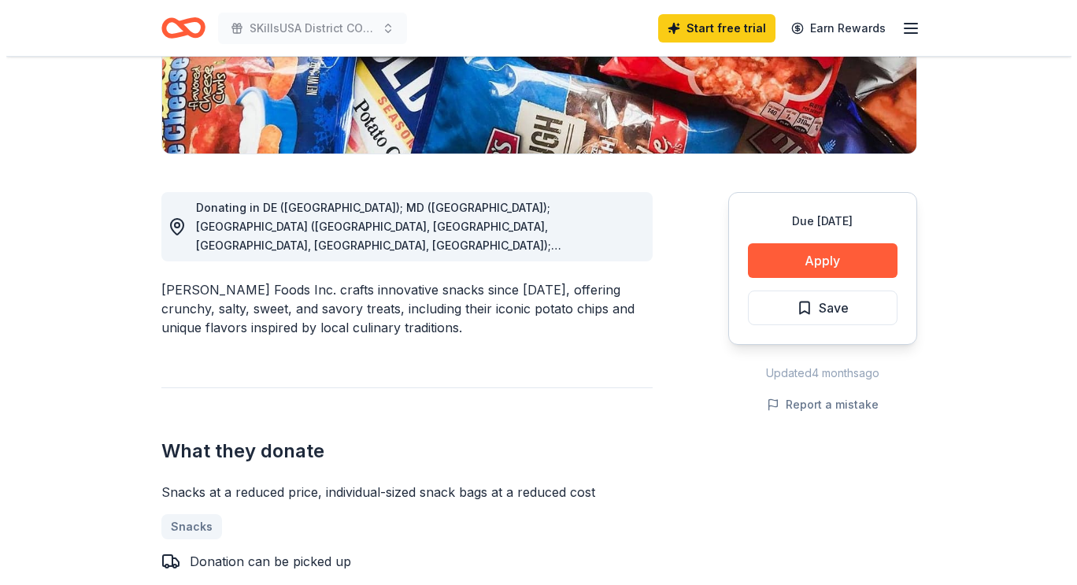
scroll to position [320, 0]
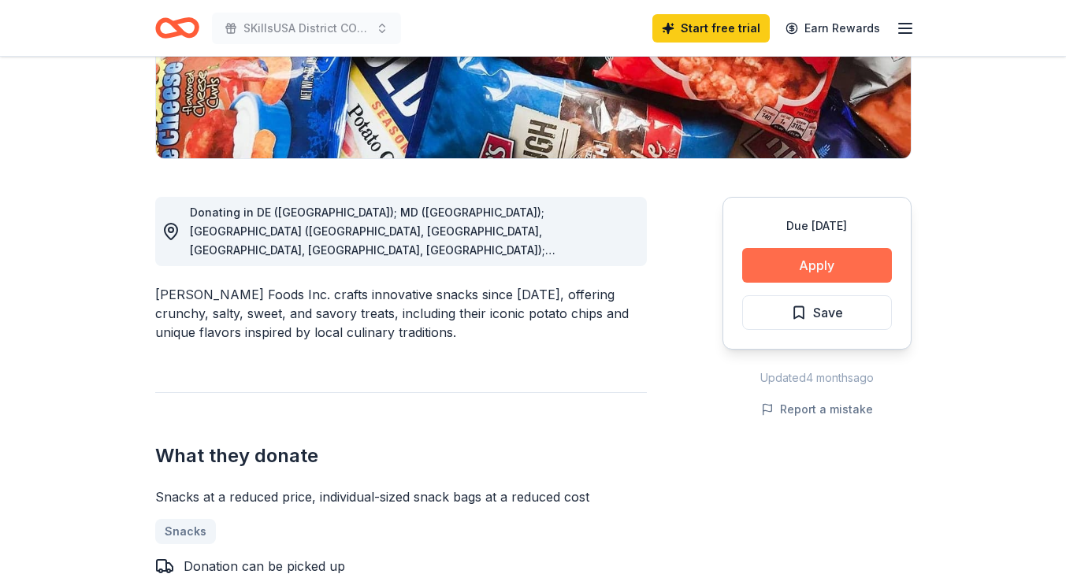
click at [829, 271] on button "Apply" at bounding box center [817, 265] width 150 height 35
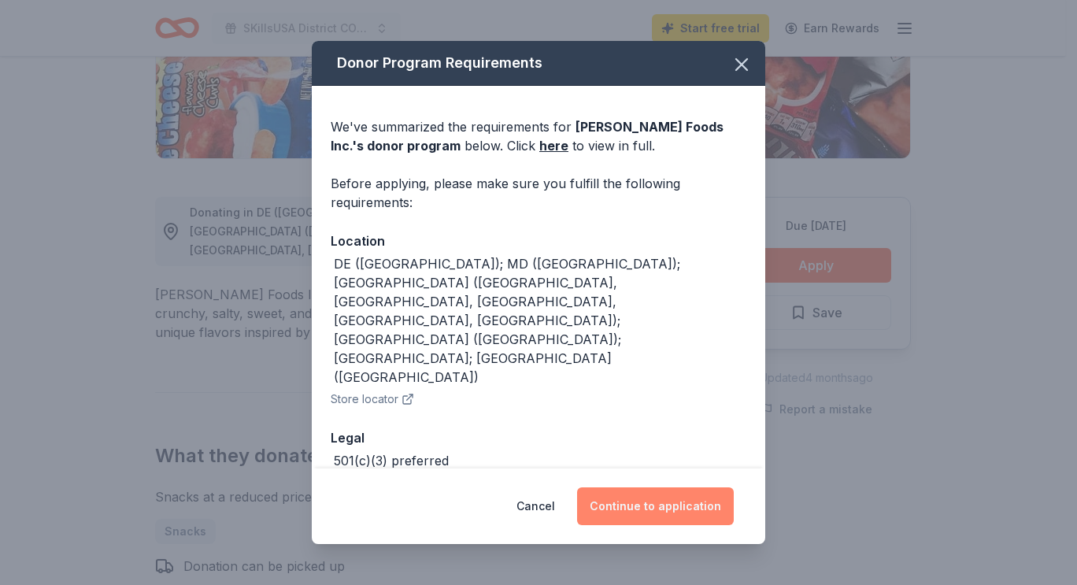
click at [665, 507] on button "Continue to application" at bounding box center [655, 507] width 157 height 38
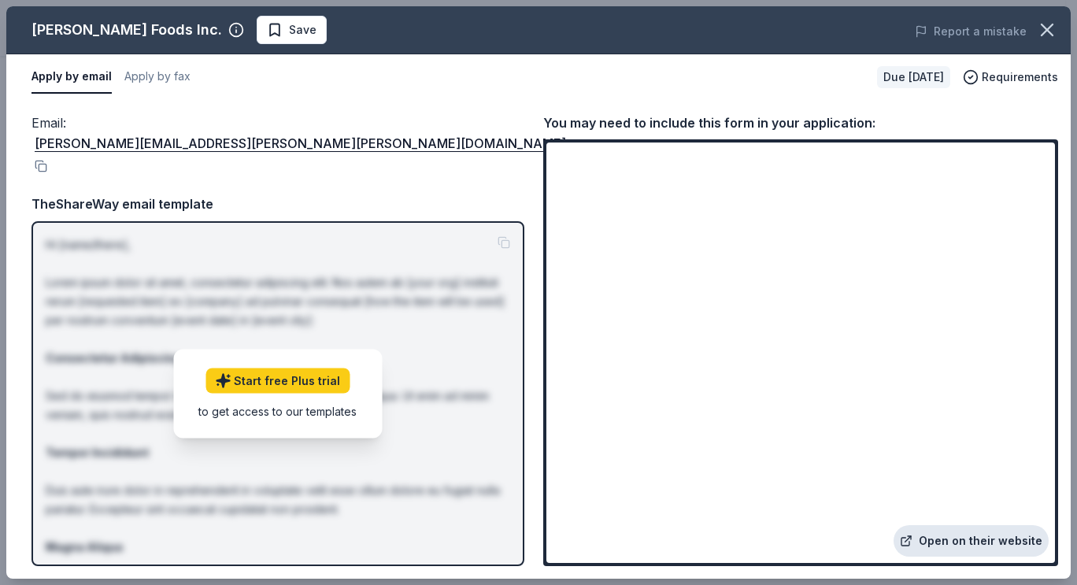
click at [975, 539] on link "Open on their website" at bounding box center [971, 541] width 155 height 32
